Goal: Transaction & Acquisition: Subscribe to service/newsletter

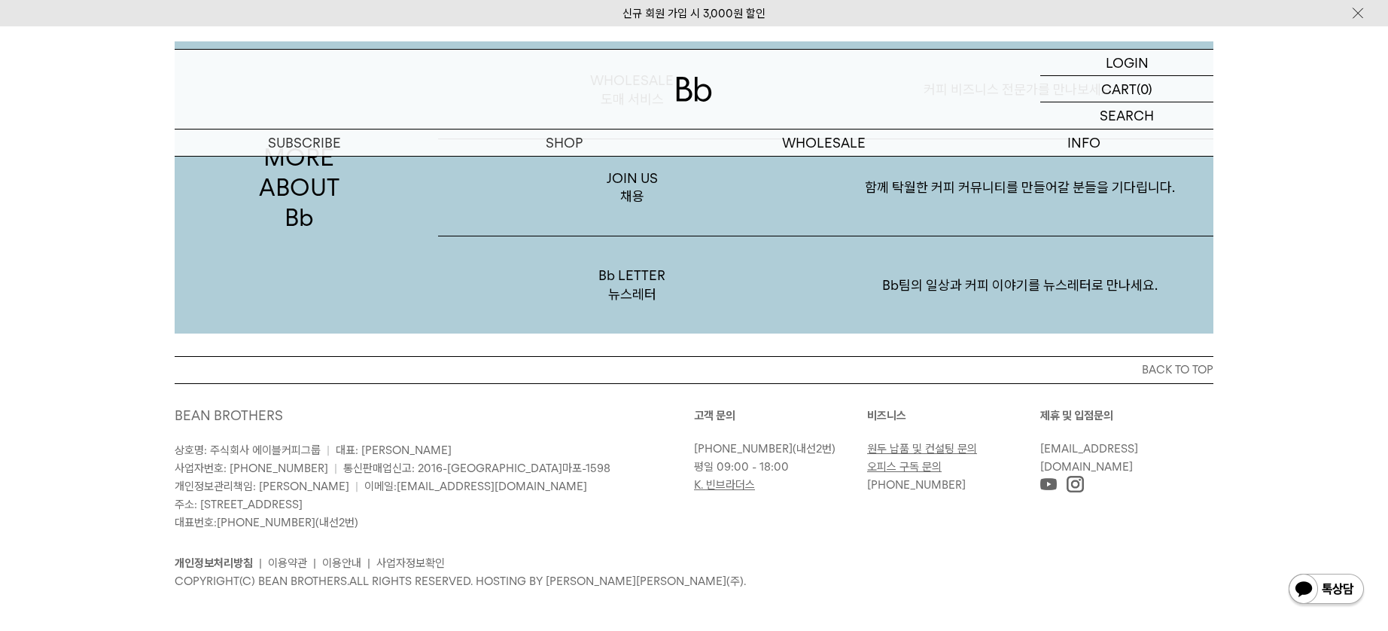
scroll to position [2934, 0]
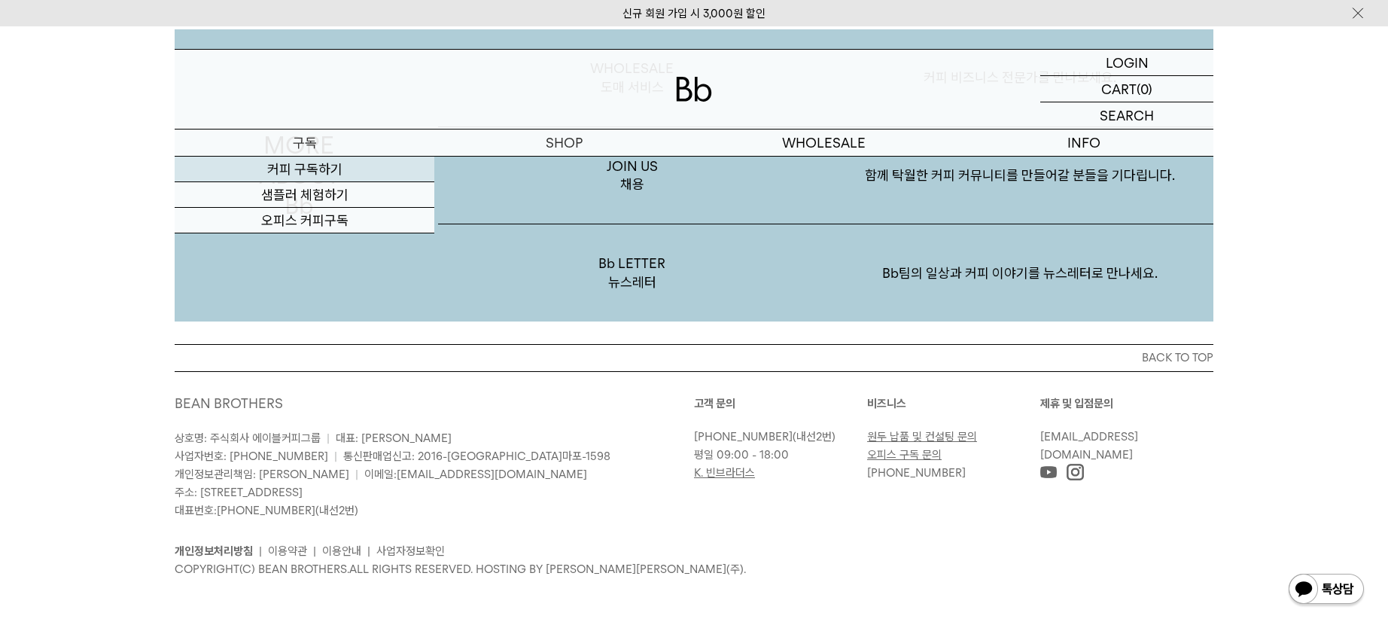
click at [316, 176] on link "커피 구독하기" at bounding box center [305, 170] width 260 height 26
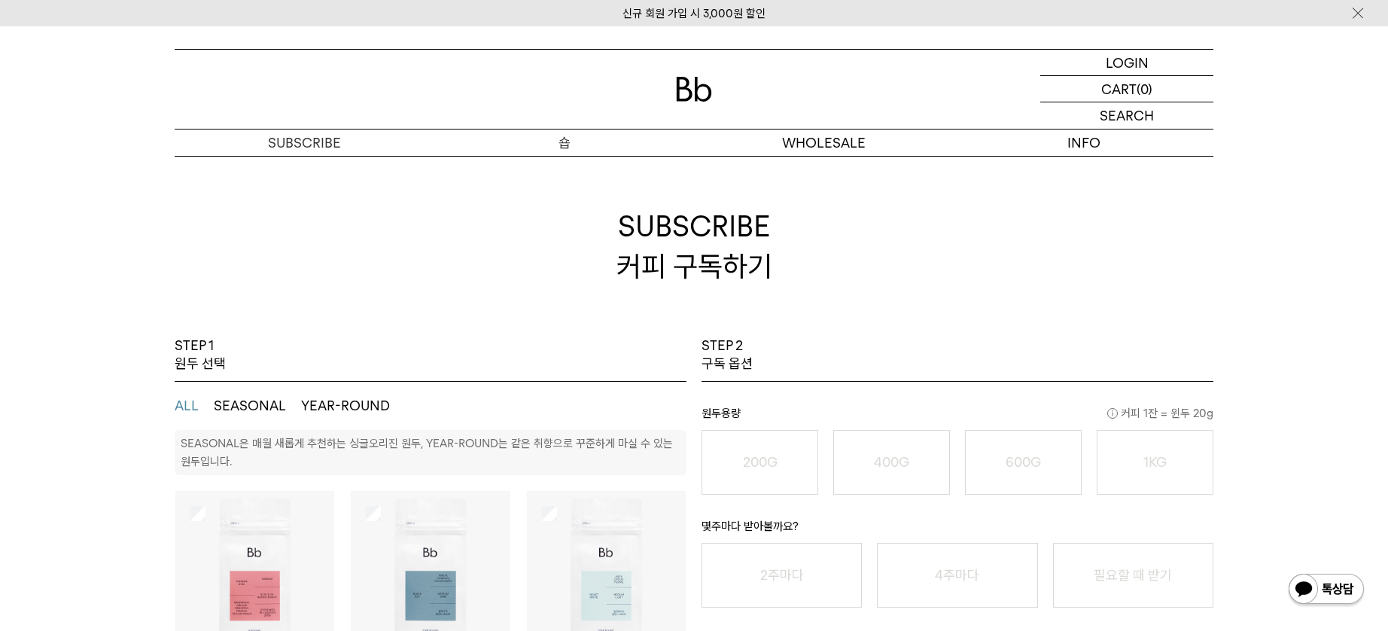
click at [567, 167] on h2 "SUBSCRIBE 커피 구독하기" at bounding box center [694, 246] width 1038 height 181
click at [570, 150] on p "숍" at bounding box center [564, 142] width 260 height 26
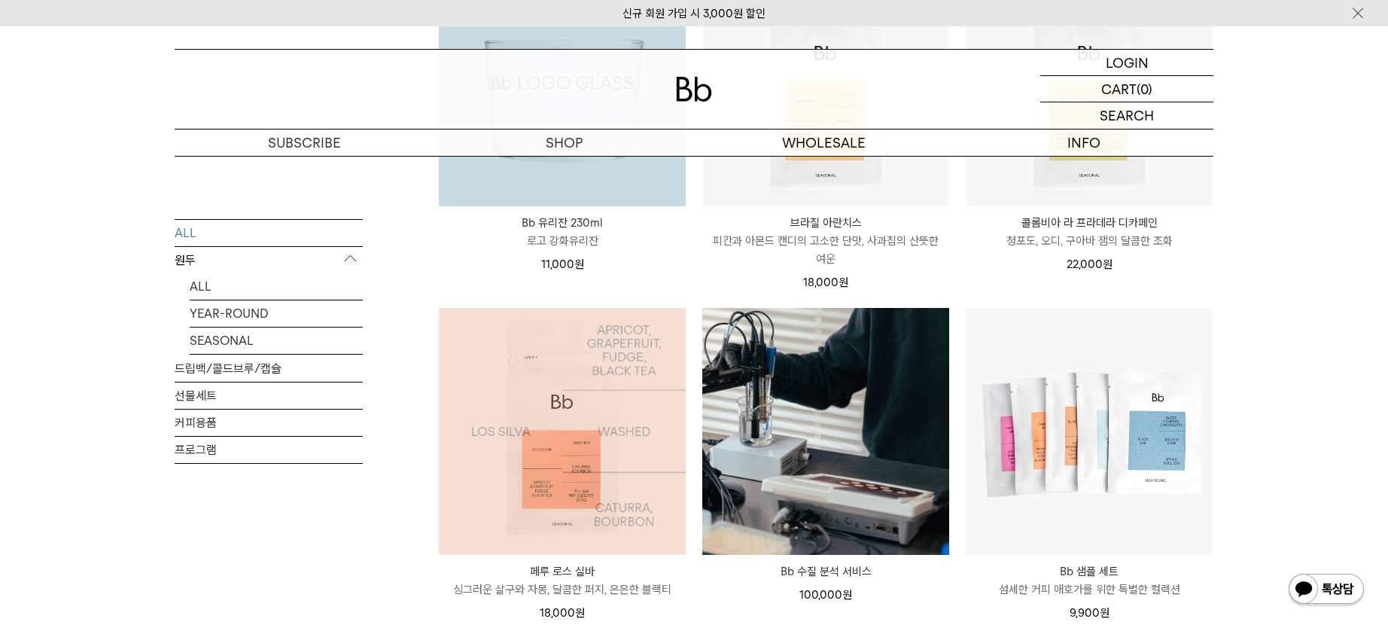
scroll to position [1313, 0]
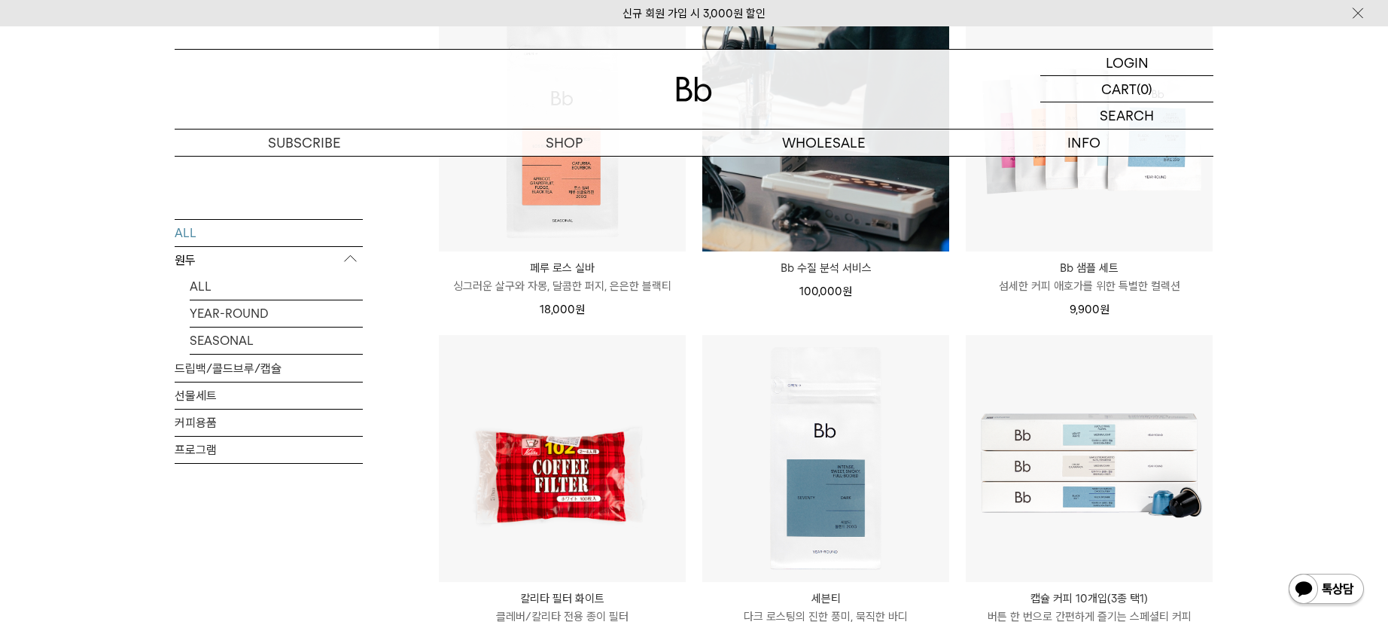
click at [1365, 247] on div "SHOP ALL 원두 ALL YEAR-ROUND SEASONAL 드립백/콜드브루/캡슐 선물세트 커피용품 프로그램 [PERSON_NAME] [P…" at bounding box center [694, 63] width 1388 height 2441
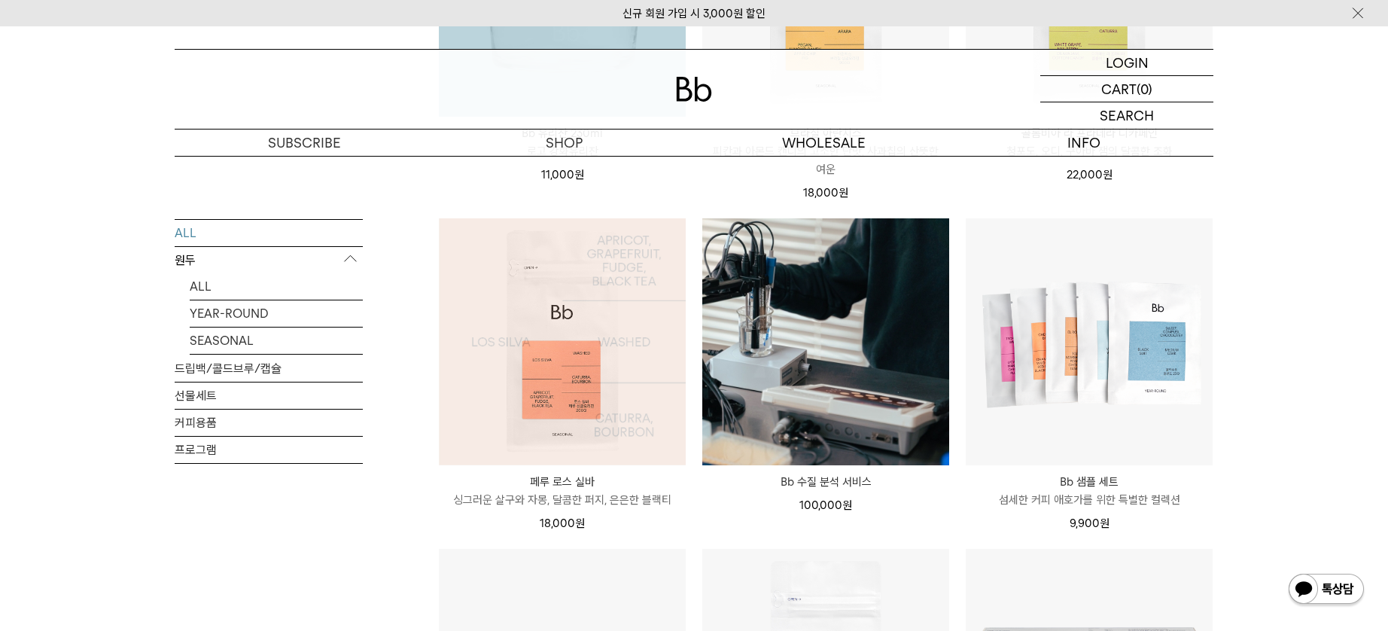
scroll to position [1205, 0]
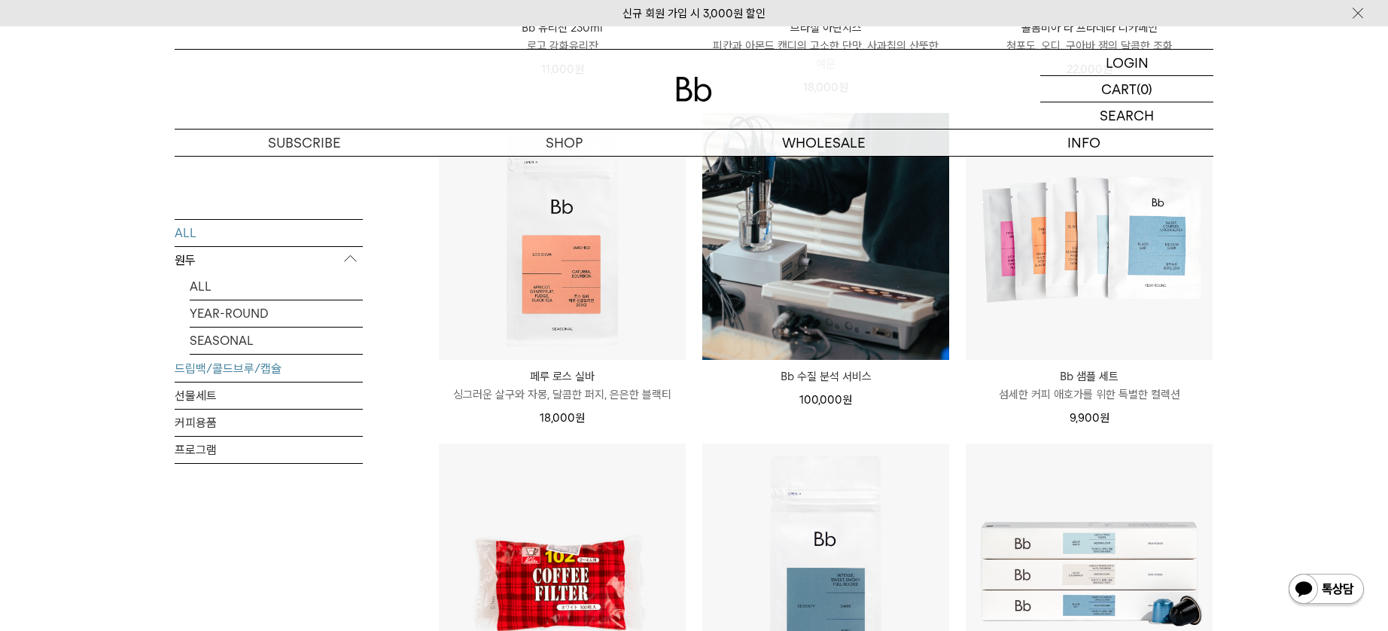
click at [236, 371] on link "드립백/콜드브루/캡슐" at bounding box center [269, 367] width 188 height 26
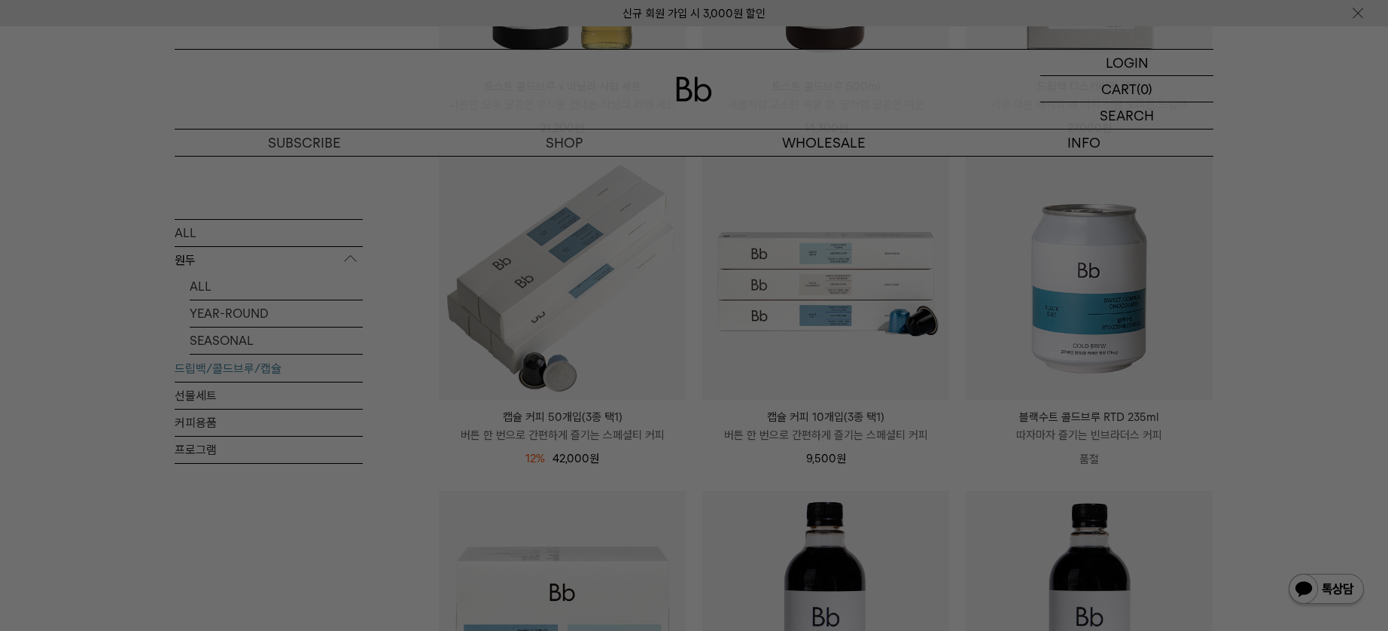
scroll to position [516, 0]
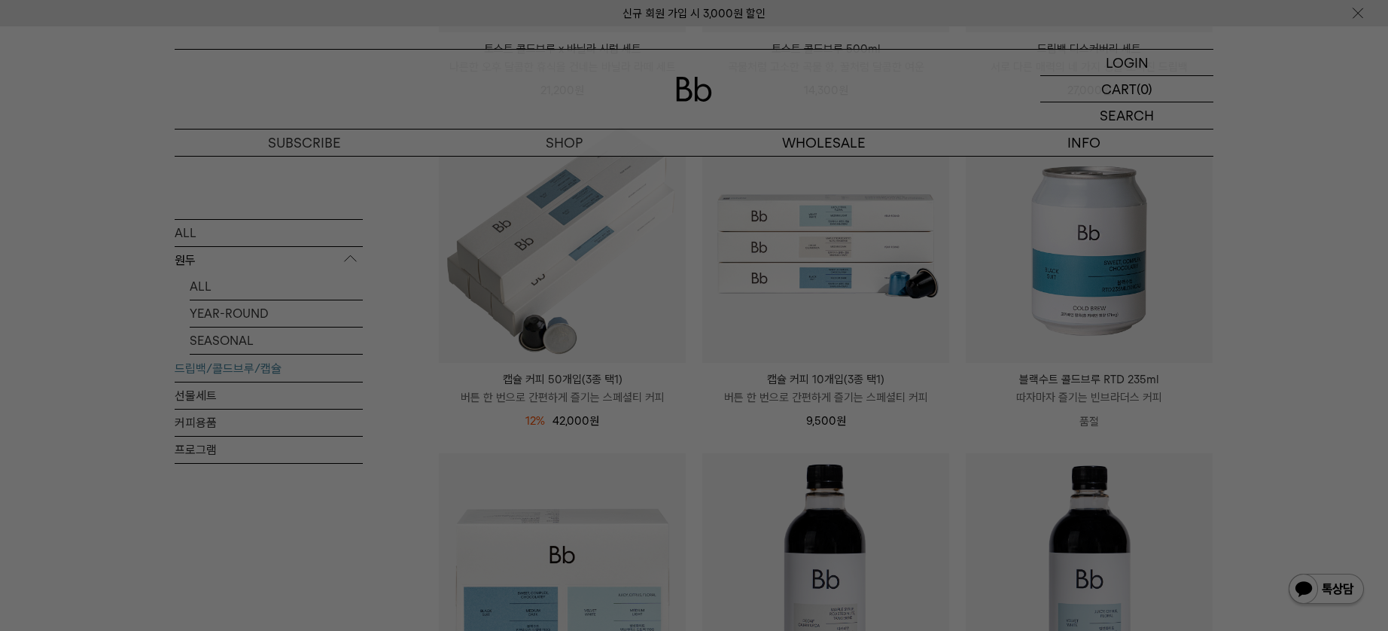
click at [335, 337] on div at bounding box center [694, 315] width 1388 height 631
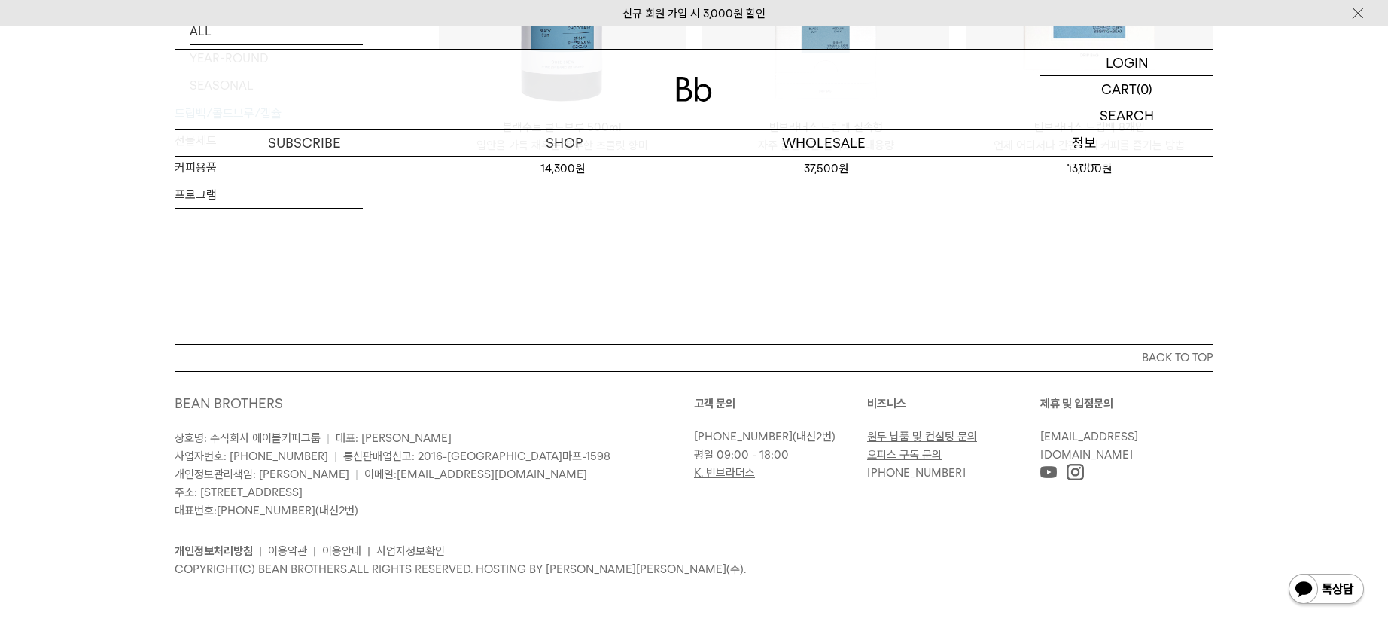
scroll to position [865, 0]
